Goal: Task Accomplishment & Management: Complete application form

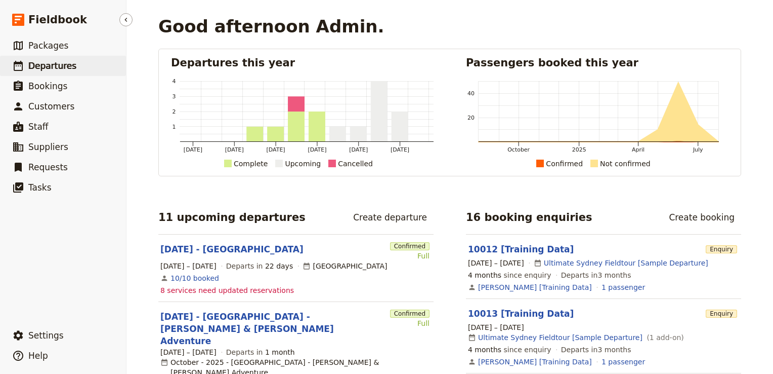
click at [53, 65] on span "Departures" at bounding box center [52, 66] width 48 height 10
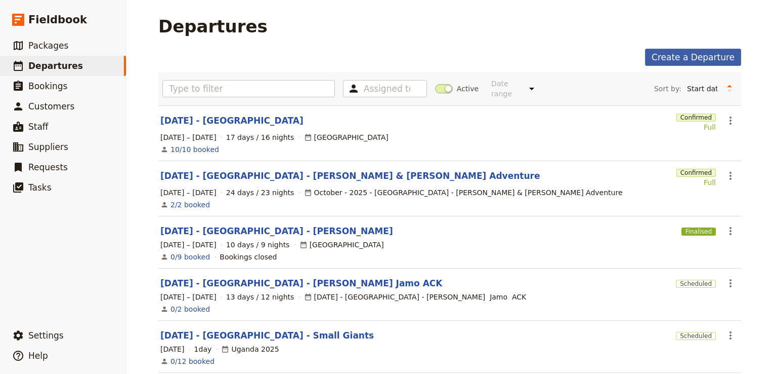
click at [680, 60] on link "Create a Departure" at bounding box center [693, 57] width 96 height 17
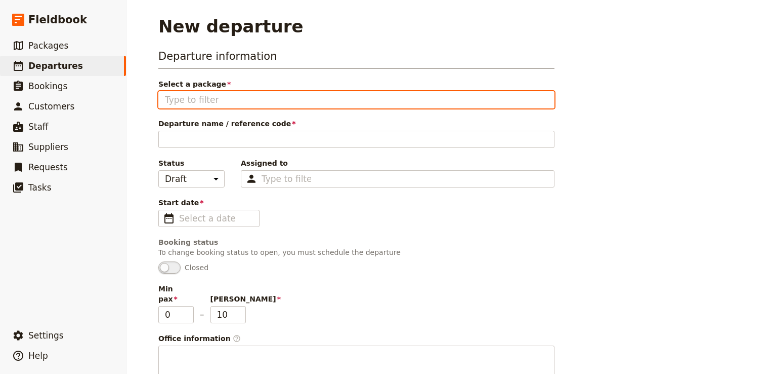
click at [214, 98] on input "Select a package" at bounding box center [356, 100] width 383 height 12
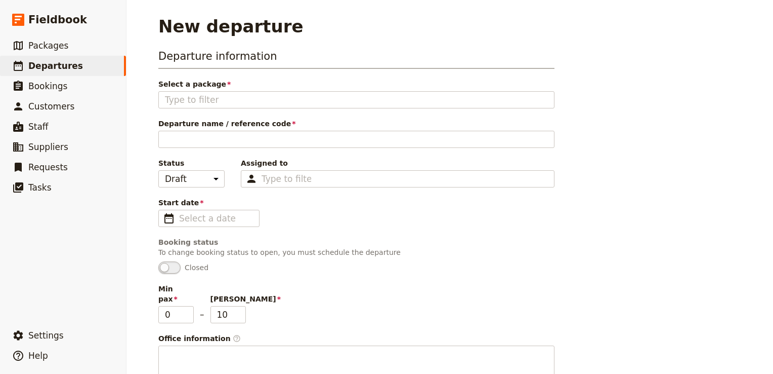
click at [406, 35] on div "New departure" at bounding box center [449, 26] width 583 height 20
click at [67, 46] on link "​ Packages" at bounding box center [63, 45] width 126 height 20
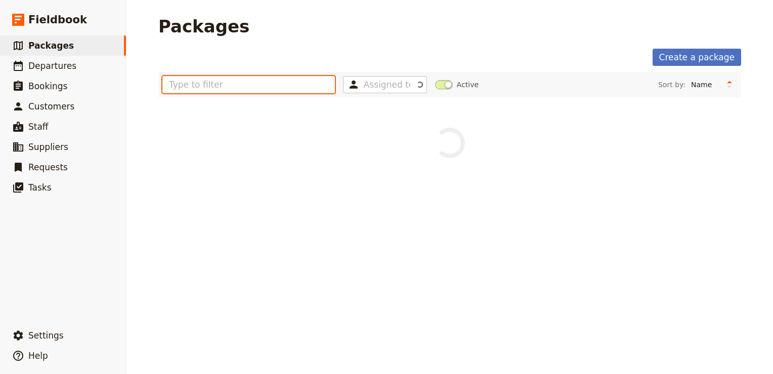
click at [203, 90] on input "text" at bounding box center [248, 84] width 173 height 17
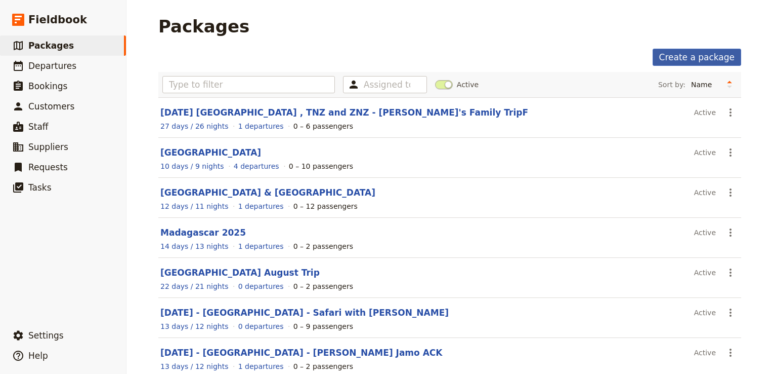
click at [696, 54] on link "Create a package" at bounding box center [697, 57] width 89 height 17
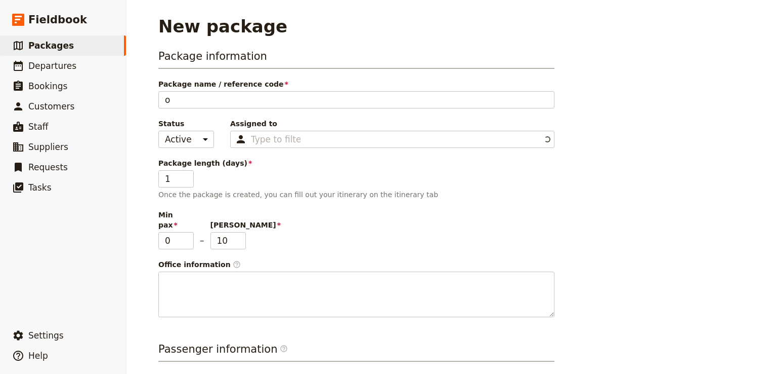
type input "or"
type input "o"
type input "M"
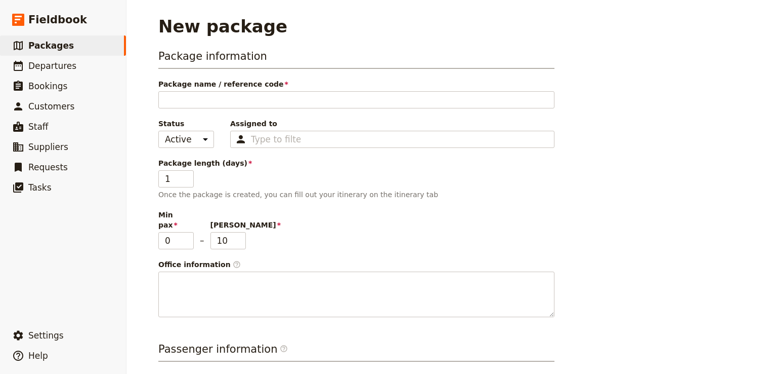
type input "M"
type input "MO"
type input "MOr"
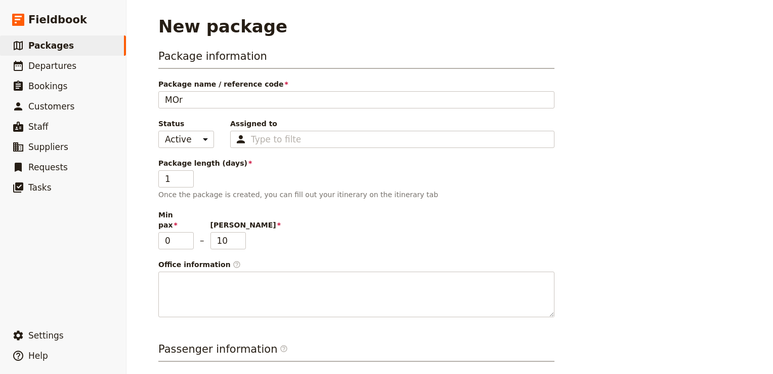
type input "MO"
type input "M"
type input "Mo"
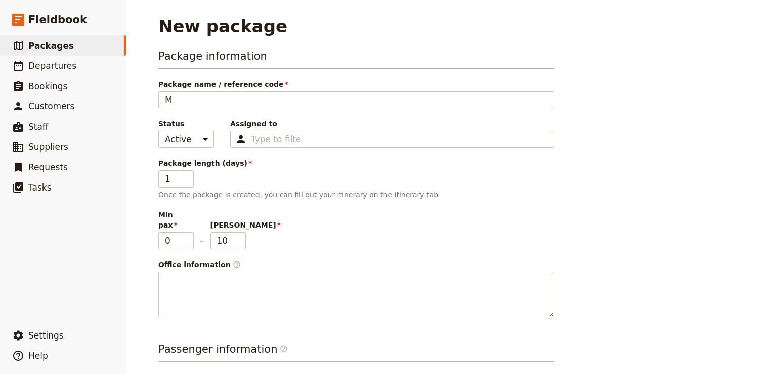
type input "Mo"
type input "Mor"
type input "Moro"
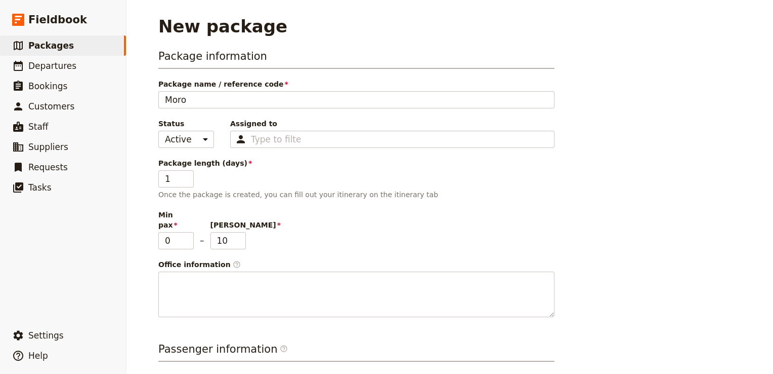
type input "Moroc"
type input "Morocc"
type input "[GEOGRAPHIC_DATA]"
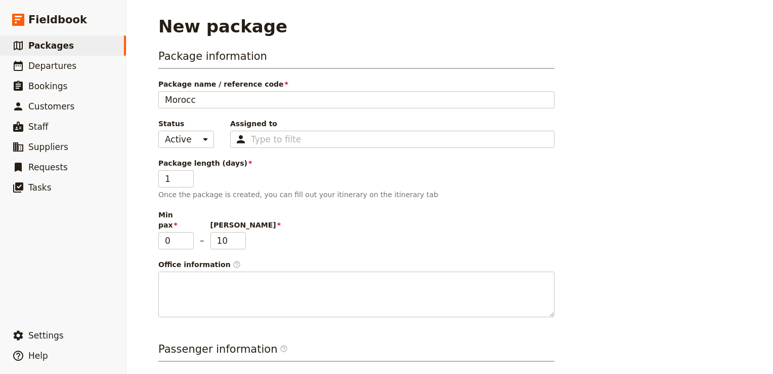
type input "[GEOGRAPHIC_DATA]"
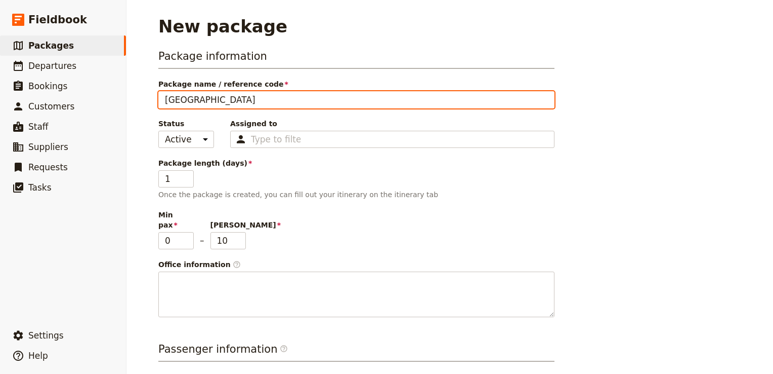
click at [182, 102] on input "[GEOGRAPHIC_DATA]" at bounding box center [356, 99] width 396 height 17
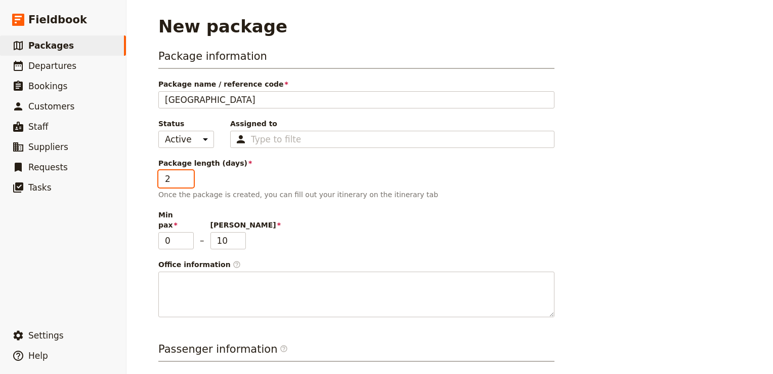
click at [183, 176] on input "2" at bounding box center [175, 178] width 35 height 17
click at [183, 176] on input "3" at bounding box center [175, 178] width 35 height 17
click at [183, 176] on input "4" at bounding box center [175, 178] width 35 height 17
click at [183, 176] on input "5" at bounding box center [175, 178] width 35 height 17
click at [183, 176] on input "6" at bounding box center [175, 178] width 35 height 17
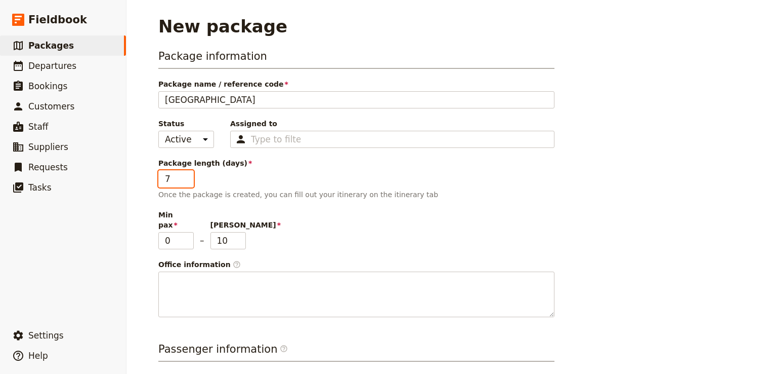
click at [183, 176] on input "7" at bounding box center [175, 178] width 35 height 17
type input "8"
click at [183, 176] on input "8" at bounding box center [175, 178] width 35 height 17
click at [237, 232] on input "11" at bounding box center [228, 240] width 35 height 17
click at [237, 232] on input "12" at bounding box center [228, 240] width 35 height 17
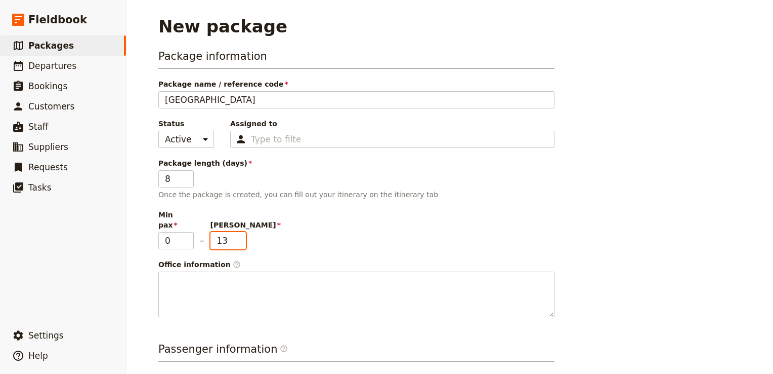
click at [237, 232] on input "13" at bounding box center [228, 240] width 35 height 17
click at [237, 232] on input "14" at bounding box center [228, 240] width 35 height 17
click at [235, 234] on input "13" at bounding box center [228, 240] width 35 height 17
click at [235, 234] on input "12" at bounding box center [228, 240] width 35 height 17
click at [235, 234] on input "11" at bounding box center [228, 240] width 35 height 17
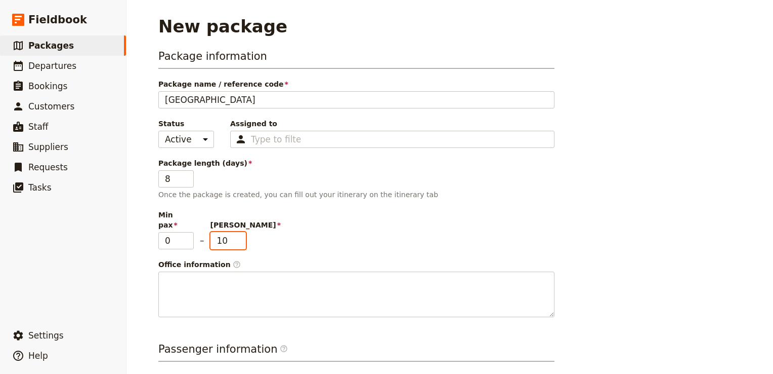
click at [235, 234] on input "10" at bounding box center [228, 240] width 35 height 17
click at [235, 234] on input "9" at bounding box center [228, 240] width 35 height 17
click at [235, 234] on input "8" at bounding box center [228, 240] width 35 height 17
click at [235, 234] on input "7" at bounding box center [228, 240] width 35 height 17
click at [237, 233] on input "6" at bounding box center [228, 240] width 35 height 17
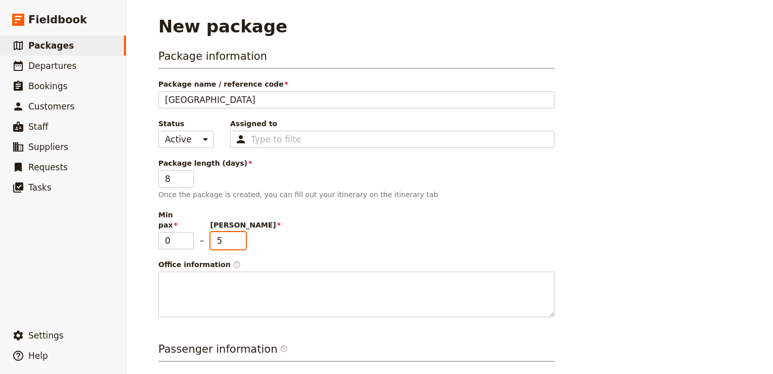
click at [237, 233] on input "5" at bounding box center [228, 240] width 35 height 17
click at [237, 233] on input "4" at bounding box center [228, 240] width 35 height 17
type input "5"
click at [236, 232] on input "5" at bounding box center [228, 240] width 35 height 17
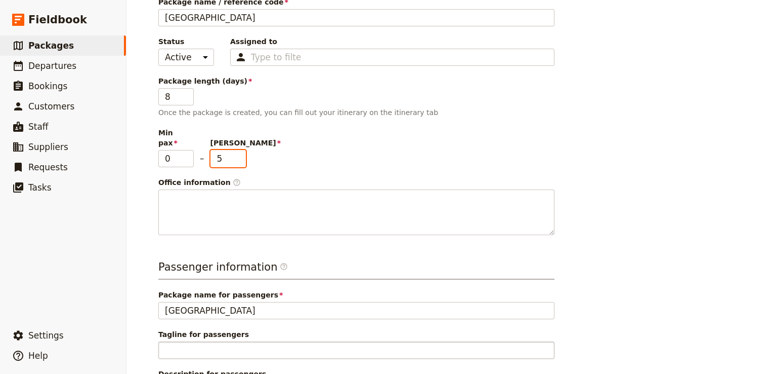
scroll to position [183, 0]
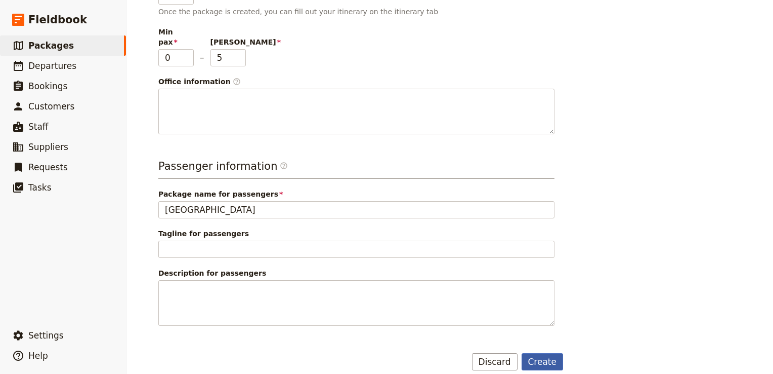
click at [543, 353] on button "Create" at bounding box center [543, 361] width 42 height 17
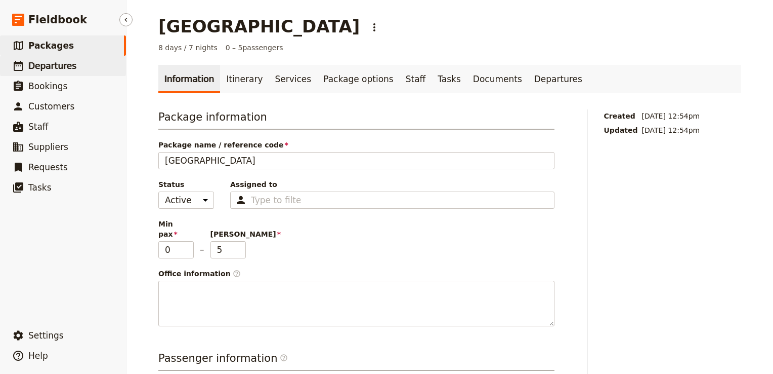
click at [66, 64] on span "Departures" at bounding box center [52, 66] width 48 height 10
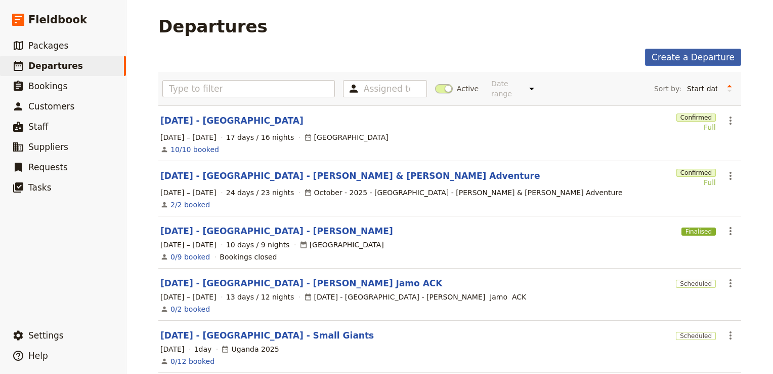
click at [682, 60] on link "Create a Departure" at bounding box center [693, 57] width 96 height 17
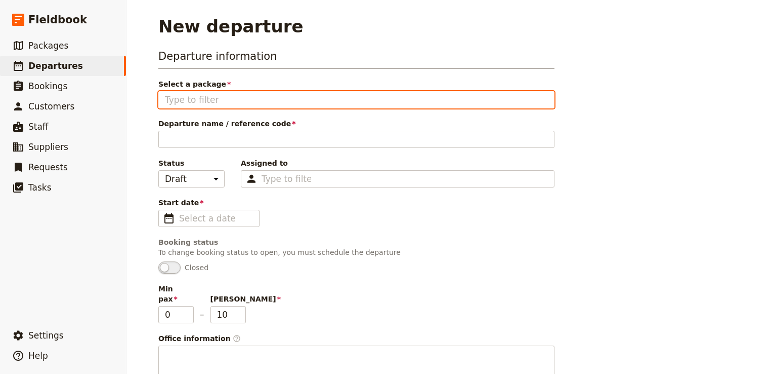
click at [239, 100] on input "Select a package" at bounding box center [356, 100] width 383 height 12
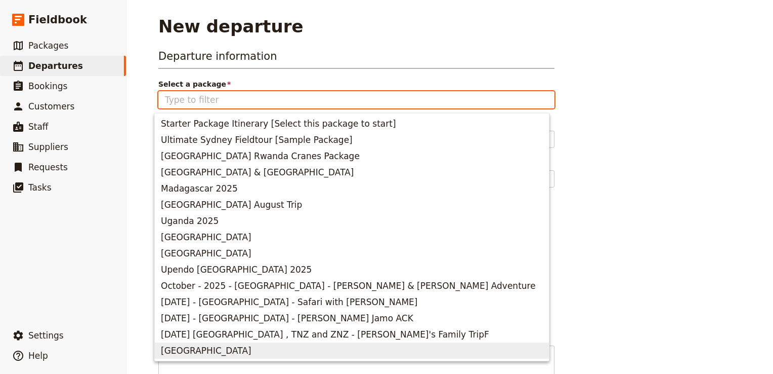
click at [196, 350] on span "[GEOGRAPHIC_DATA]" at bounding box center [352, 350] width 382 height 12
type input "[GEOGRAPHIC_DATA]"
type input "5"
type input "[GEOGRAPHIC_DATA]"
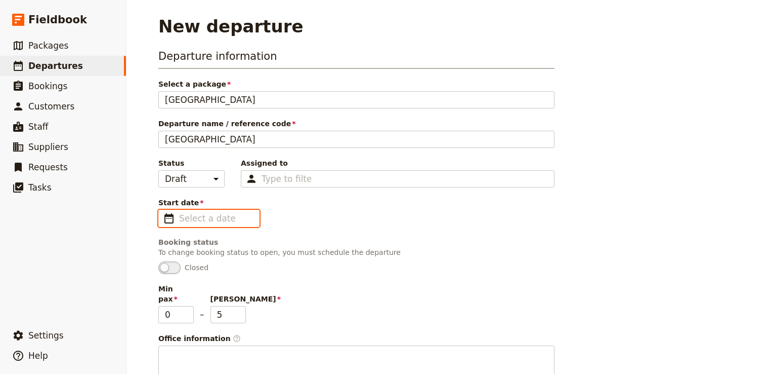
type input "dd/mm/yyyy"
click at [203, 220] on input "dd/mm/yyyy" at bounding box center [216, 218] width 74 height 12
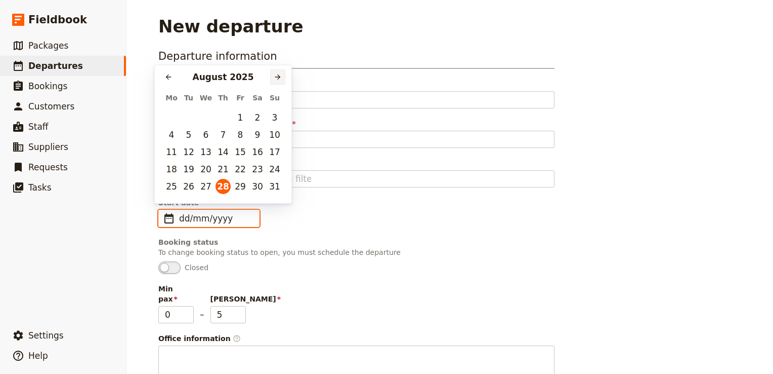
click at [276, 80] on icon "Next month" at bounding box center [278, 77] width 8 height 8
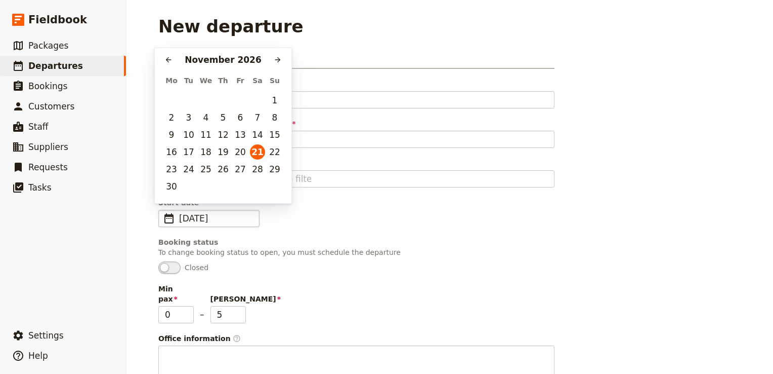
click at [231, 215] on span "[DATE]" at bounding box center [216, 218] width 74 height 12
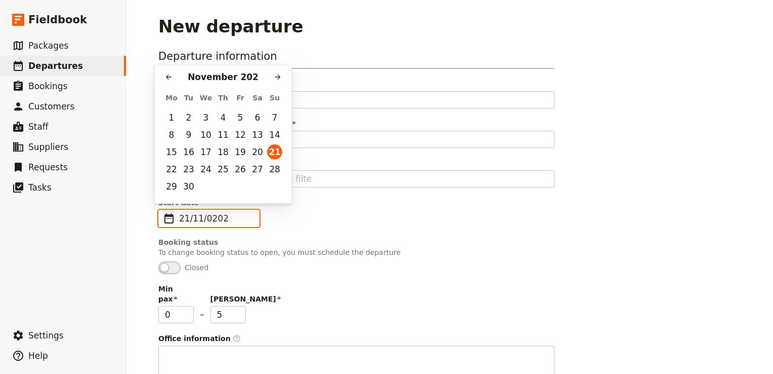
type input "[DATE]"
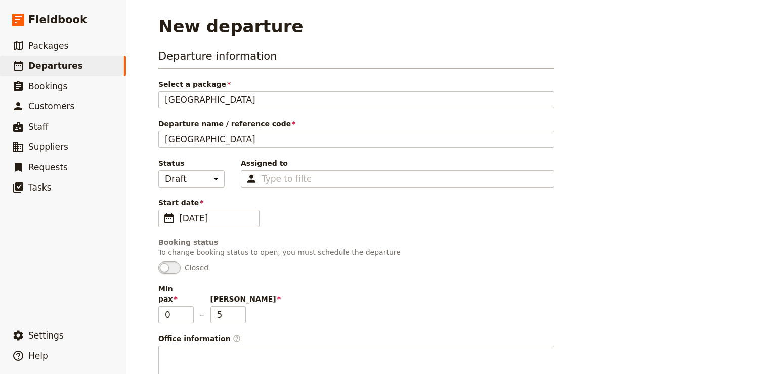
click at [427, 222] on div "Start date ​ [DATE] [DATE]" at bounding box center [356, 211] width 396 height 29
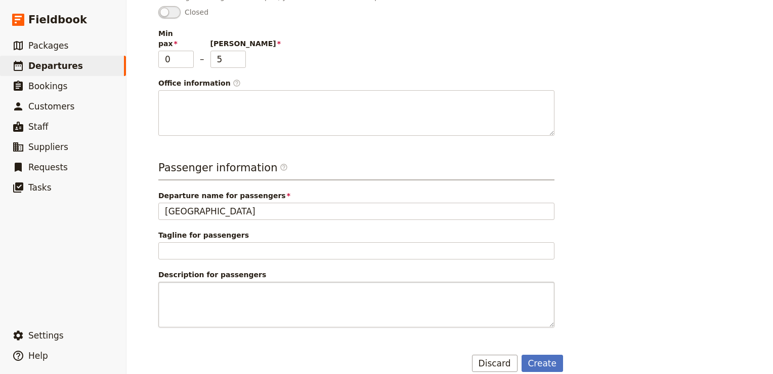
scroll to position [257, 0]
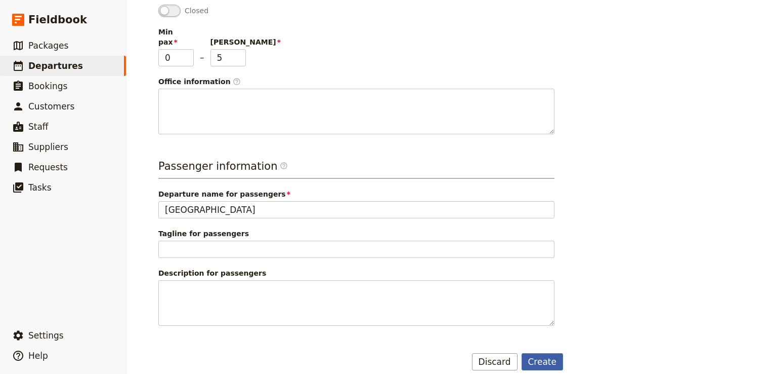
click at [544, 353] on button "Create" at bounding box center [543, 361] width 42 height 17
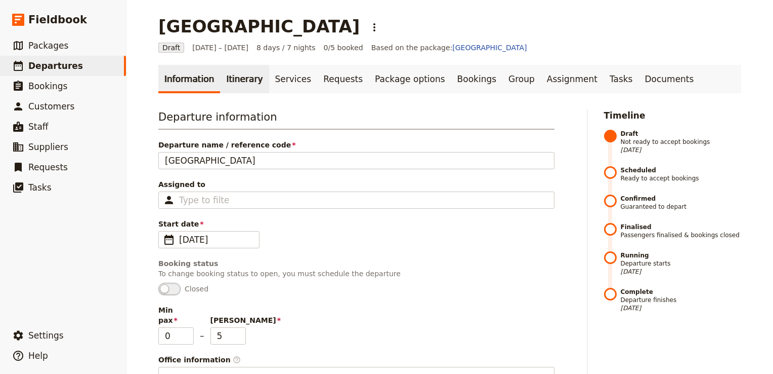
click at [244, 80] on link "Itinerary" at bounding box center [244, 79] width 49 height 28
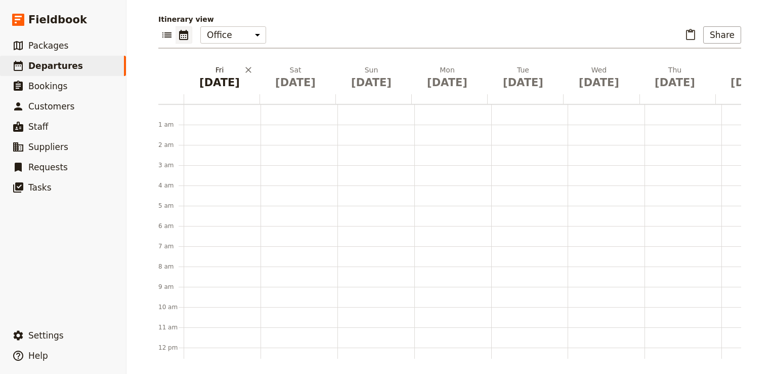
click at [219, 73] on h2 "[DATE]" at bounding box center [220, 77] width 64 height 25
